Goal: Task Accomplishment & Management: Use online tool/utility

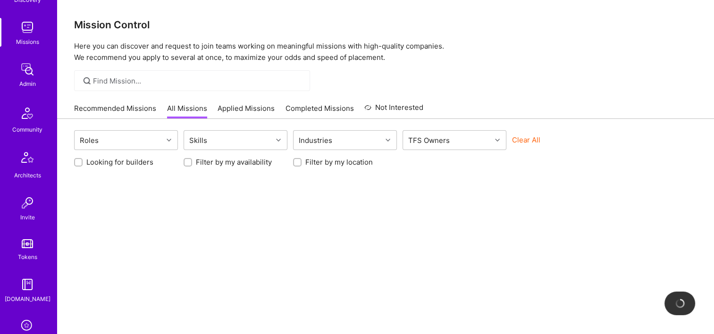
scroll to position [330, 0]
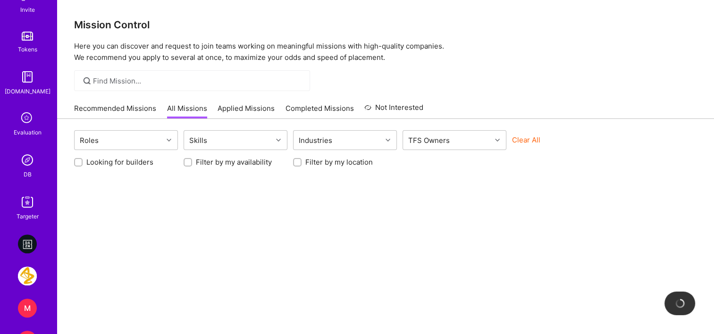
click at [26, 171] on div "DB" at bounding box center [28, 174] width 8 height 10
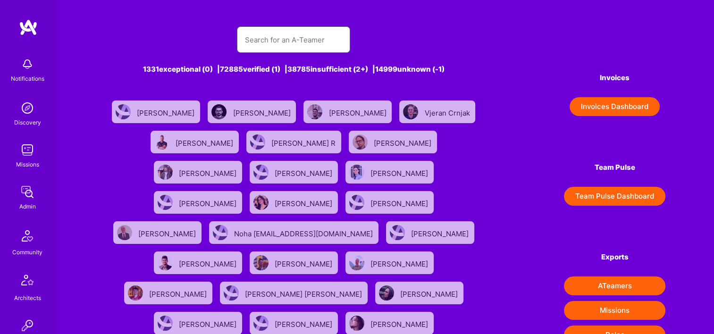
click at [275, 38] on input "text" at bounding box center [293, 40] width 98 height 24
paste input "[PERSON_NAME]"
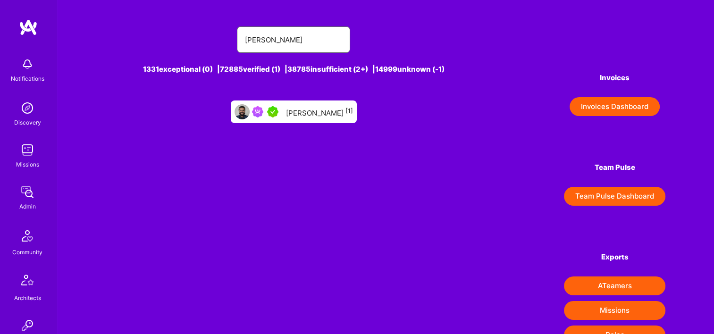
type input "[PERSON_NAME]"
click at [299, 110] on div "[PERSON_NAME] [1]" at bounding box center [319, 112] width 67 height 12
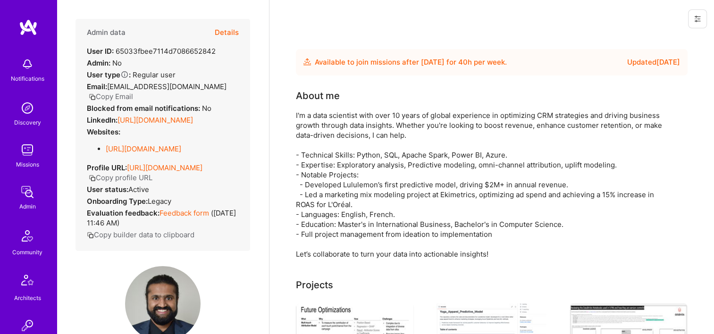
click at [696, 25] on button at bounding box center [697, 18] width 19 height 19
drag, startPoint x: 655, startPoint y: 38, endPoint x: 579, endPoint y: 59, distance: 78.9
click at [655, 38] on button "Login as Jaladeepan" at bounding box center [662, 40] width 87 height 24
